Goal: Information Seeking & Learning: Learn about a topic

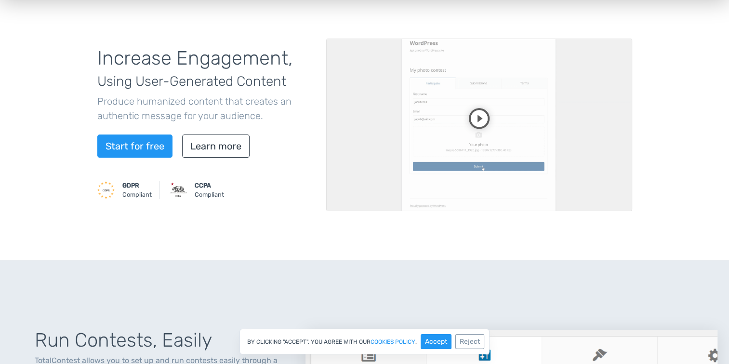
scroll to position [91, 0]
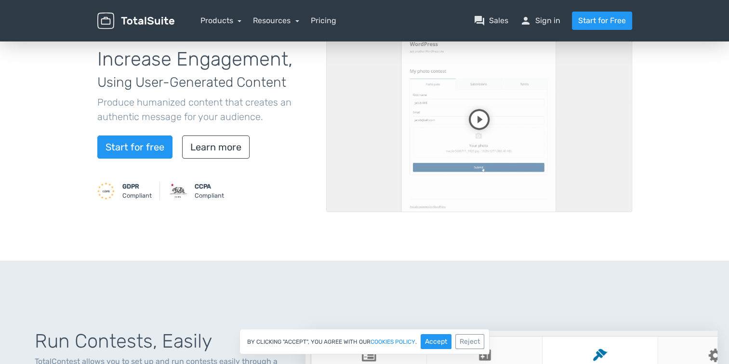
click at [479, 116] on video at bounding box center [479, 125] width 306 height 172
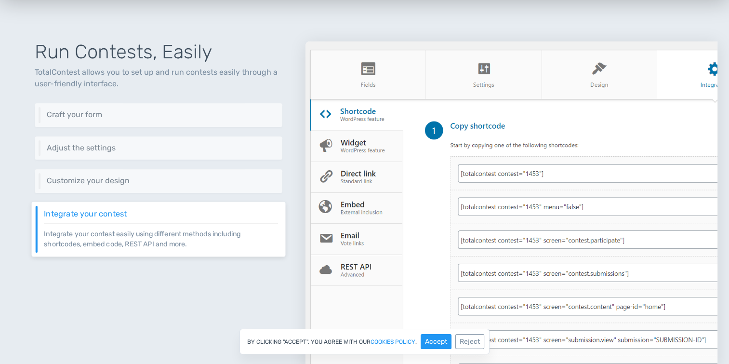
scroll to position [378, 0]
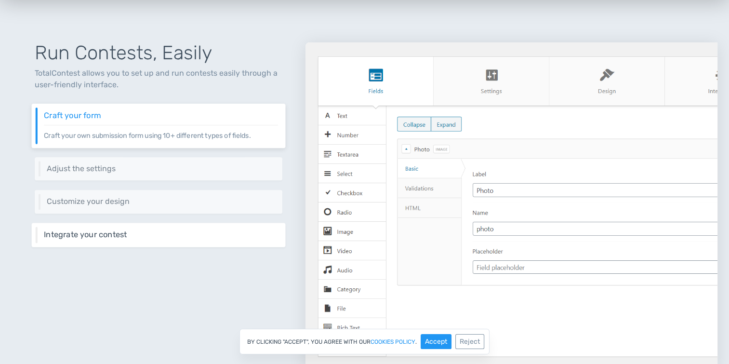
click at [216, 230] on h6 "Integrate your contest" at bounding box center [161, 234] width 234 height 9
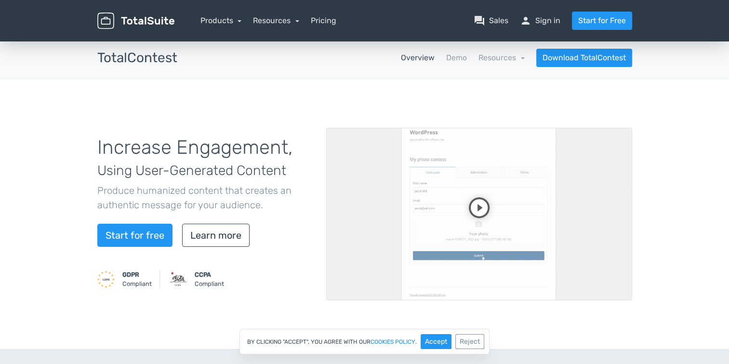
scroll to position [0, 0]
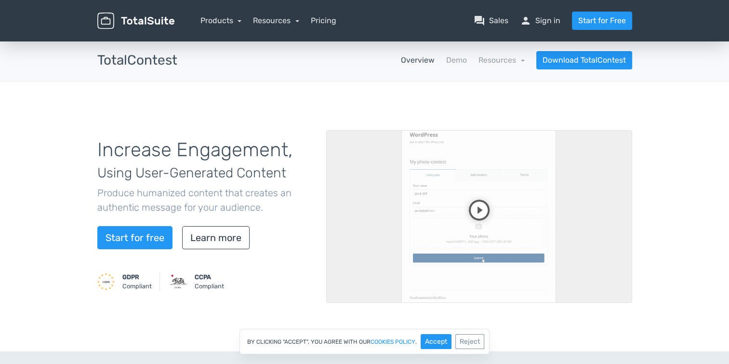
click at [224, 15] on div "Products TotalPoll WordPress Poll and Contest Plugin TotalContest WordPress Con…" at bounding box center [220, 21] width 41 height 12
click at [227, 21] on link "Products" at bounding box center [220, 20] width 41 height 9
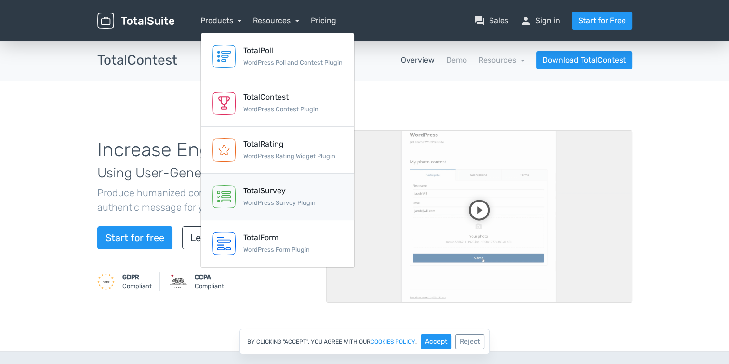
click at [286, 200] on small "WordPress Survey Plugin" at bounding box center [279, 202] width 72 height 7
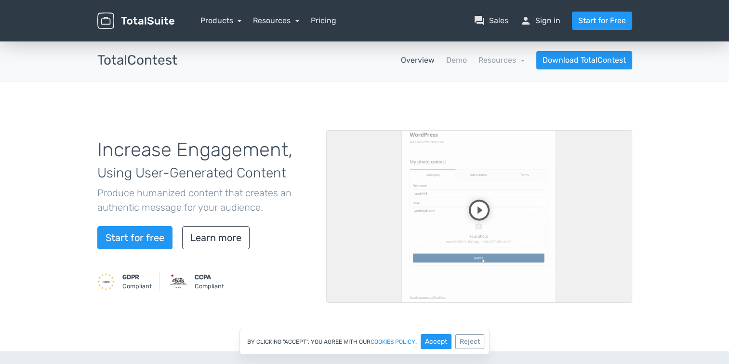
scroll to position [1, 0]
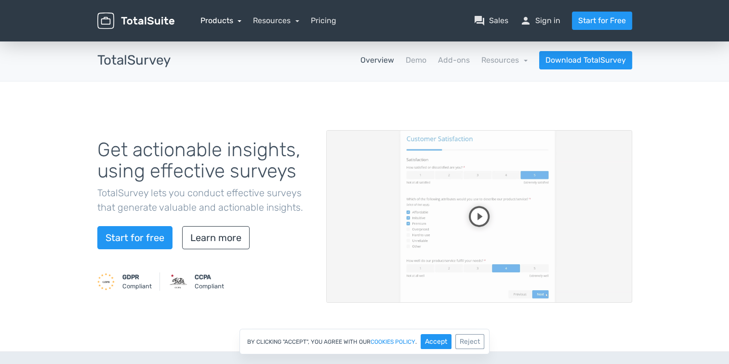
click at [223, 19] on link "Products" at bounding box center [220, 20] width 41 height 9
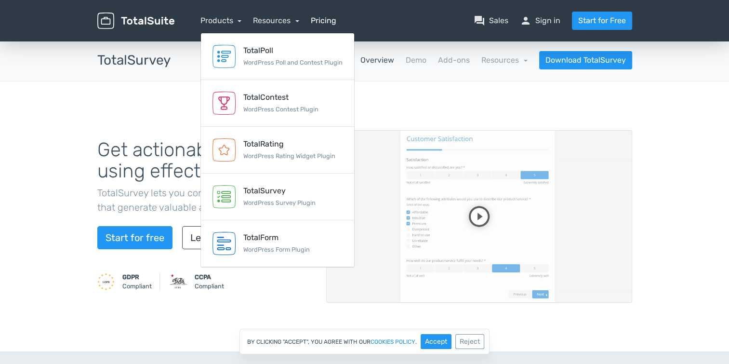
click at [318, 18] on link "Pricing" at bounding box center [324, 21] width 26 height 12
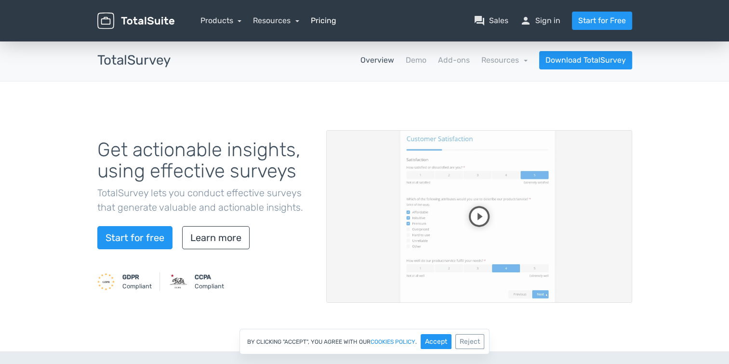
click at [318, 18] on link "Pricing" at bounding box center [324, 21] width 26 height 12
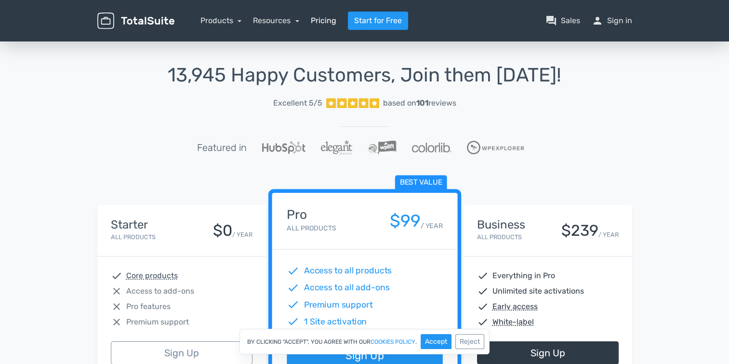
click at [319, 18] on link "Pricing" at bounding box center [324, 21] width 26 height 12
click at [222, 19] on link "Products" at bounding box center [220, 20] width 41 height 9
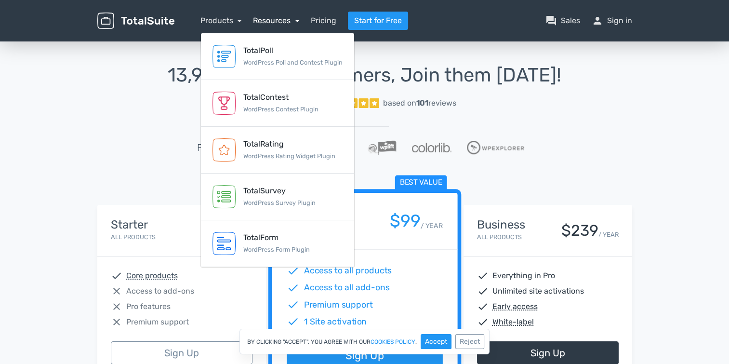
click at [293, 19] on link "Resources" at bounding box center [276, 20] width 46 height 9
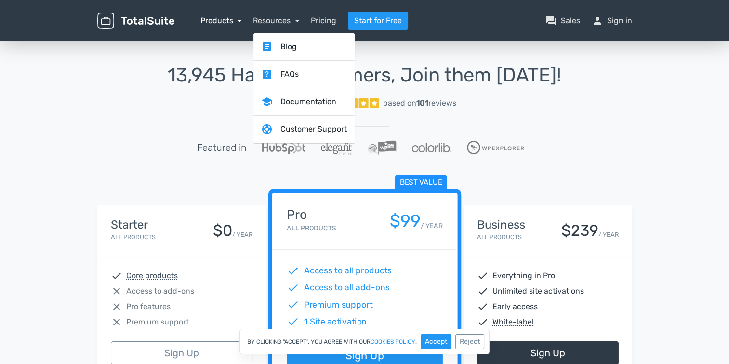
click at [231, 18] on link "Products" at bounding box center [220, 20] width 41 height 9
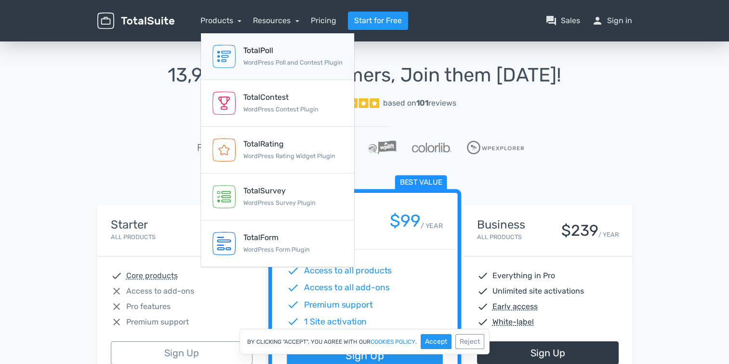
click at [286, 59] on small "WordPress Poll and Contest Plugin" at bounding box center [292, 62] width 99 height 7
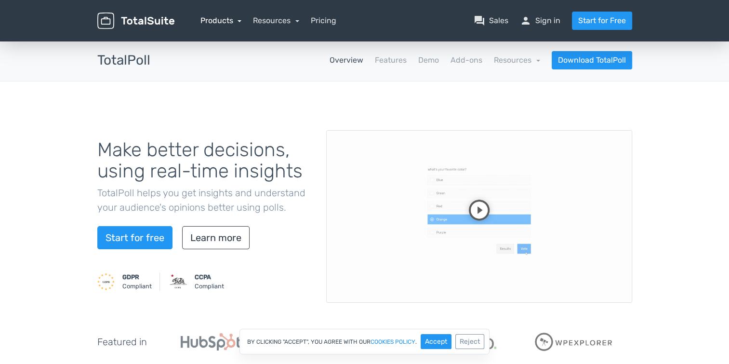
click at [219, 22] on link "Products" at bounding box center [220, 20] width 41 height 9
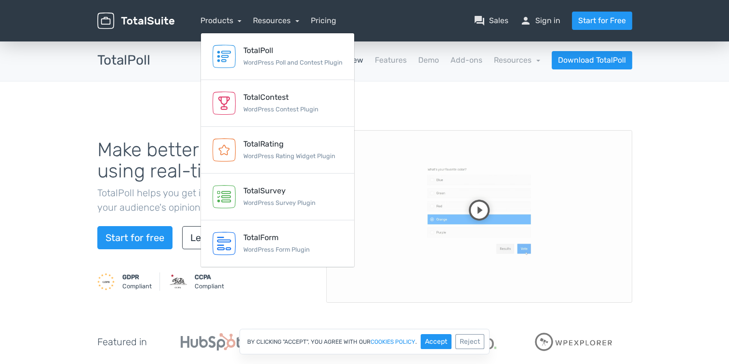
click at [414, 94] on div "Make better decisions, using real-time insights TotalPoll helps you get insight…" at bounding box center [364, 229] width 729 height 297
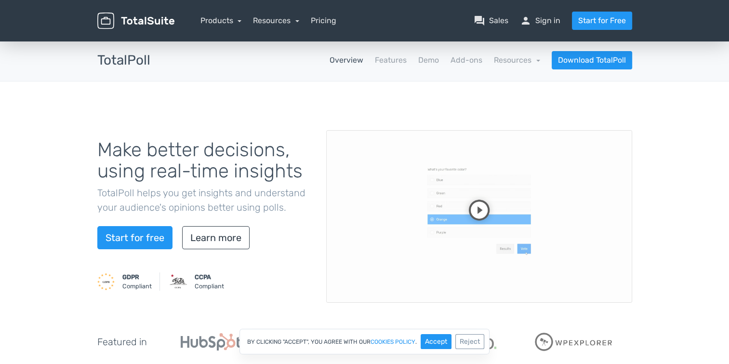
click at [302, 190] on p "TotalPoll helps you get insights and understand your audience's opinions better…" at bounding box center [204, 199] width 214 height 29
